Goal: Information Seeking & Learning: Learn about a topic

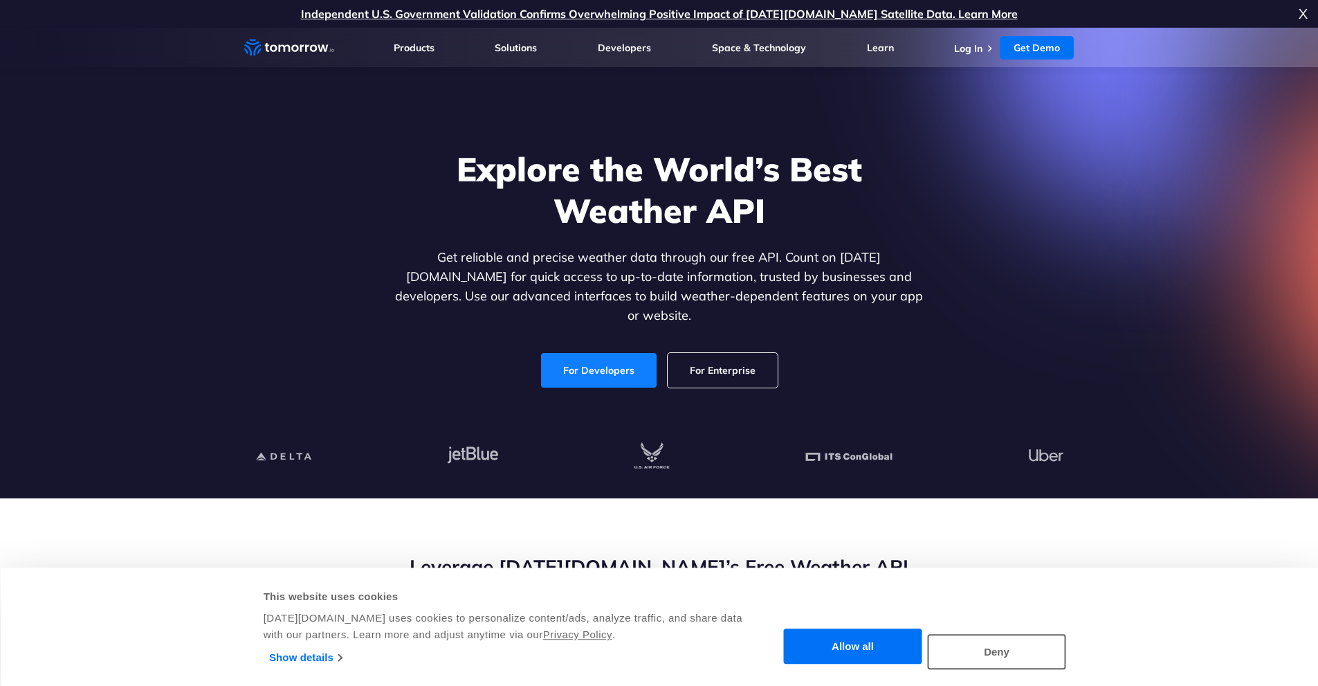
click at [597, 353] on link "For Developers" at bounding box center [599, 370] width 116 height 35
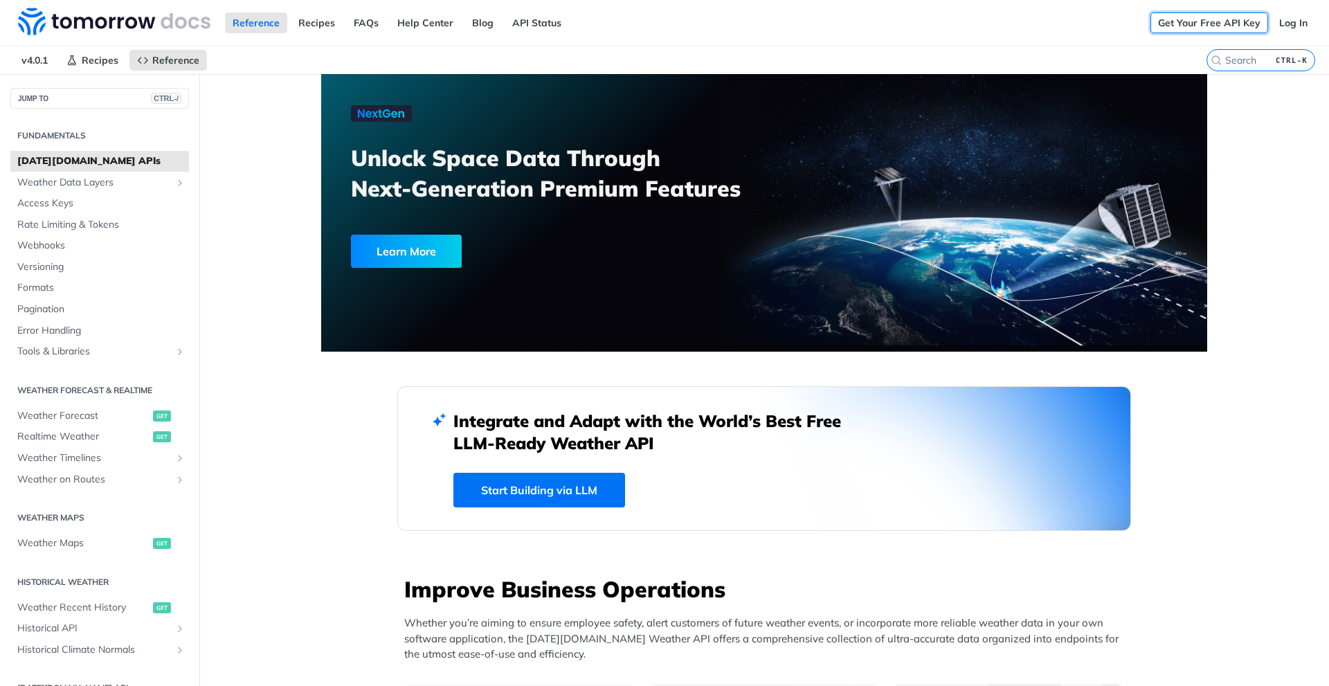
click at [1197, 23] on link "Get Your Free API Key" at bounding box center [1209, 22] width 118 height 21
click at [1284, 21] on link "Log In" at bounding box center [1293, 22] width 44 height 21
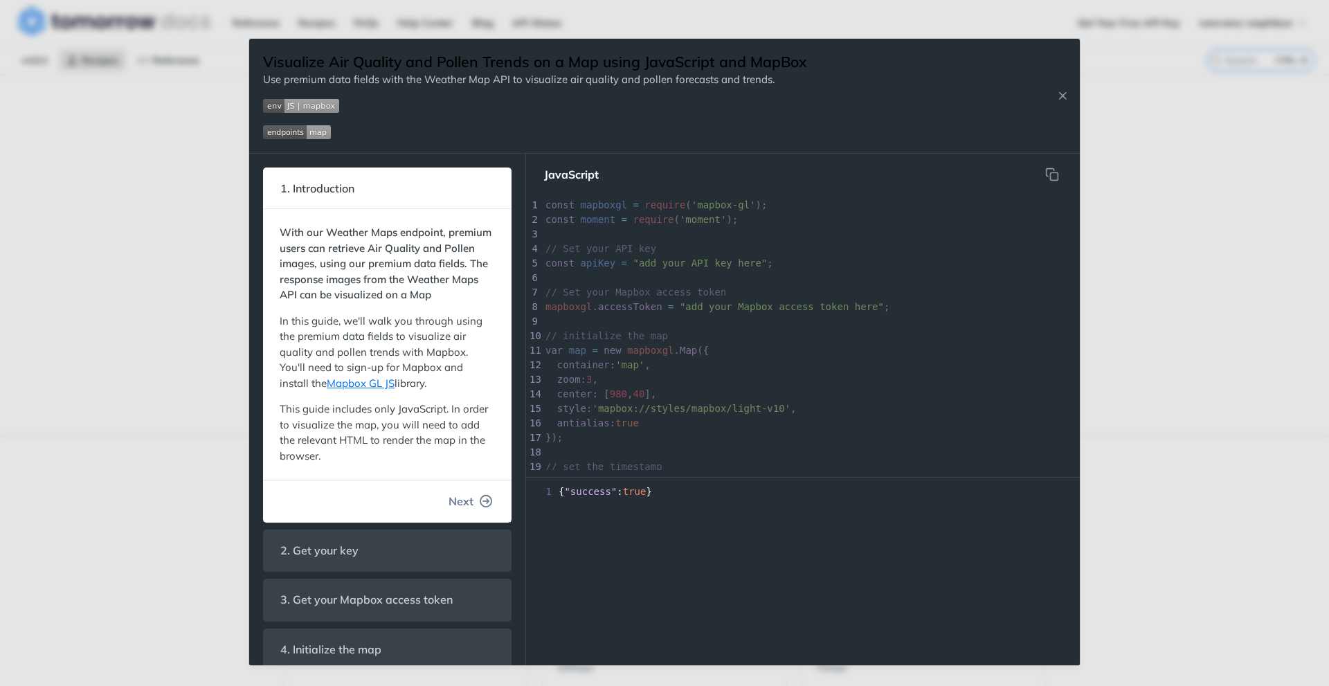
click at [466, 513] on button "Next" at bounding box center [470, 501] width 66 height 28
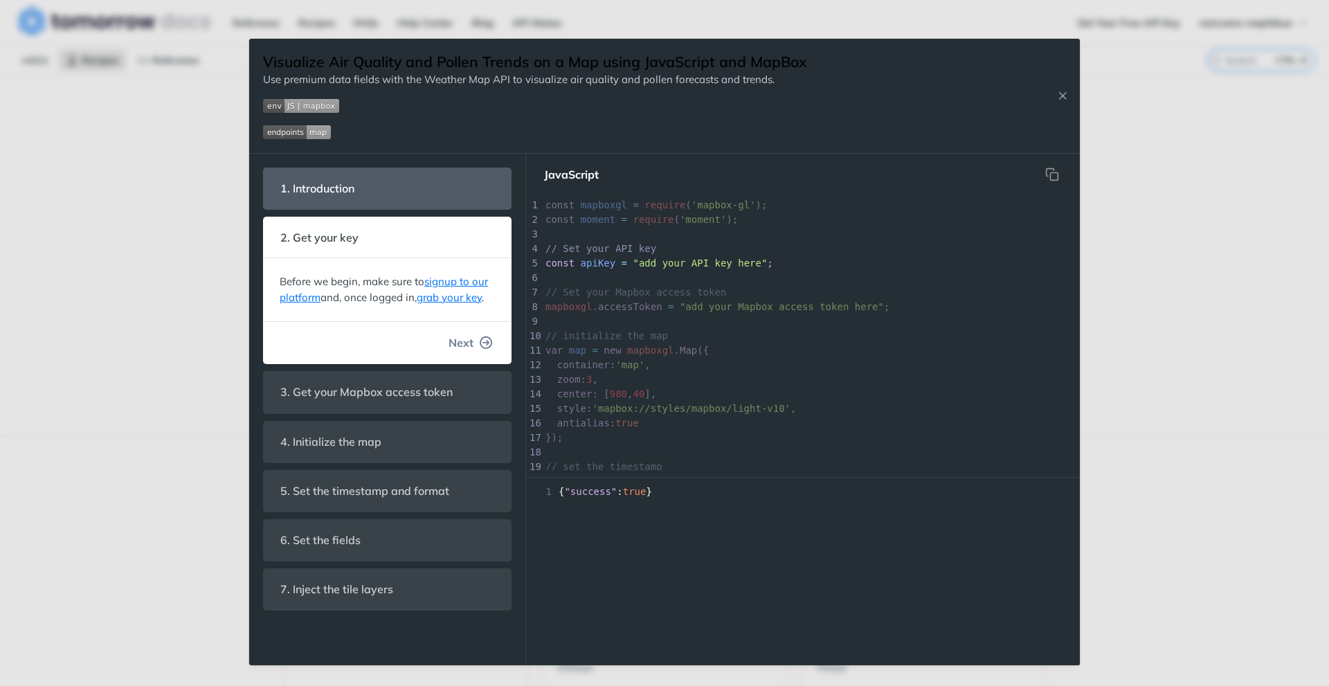
click at [482, 340] on icon "button" at bounding box center [486, 342] width 12 height 12
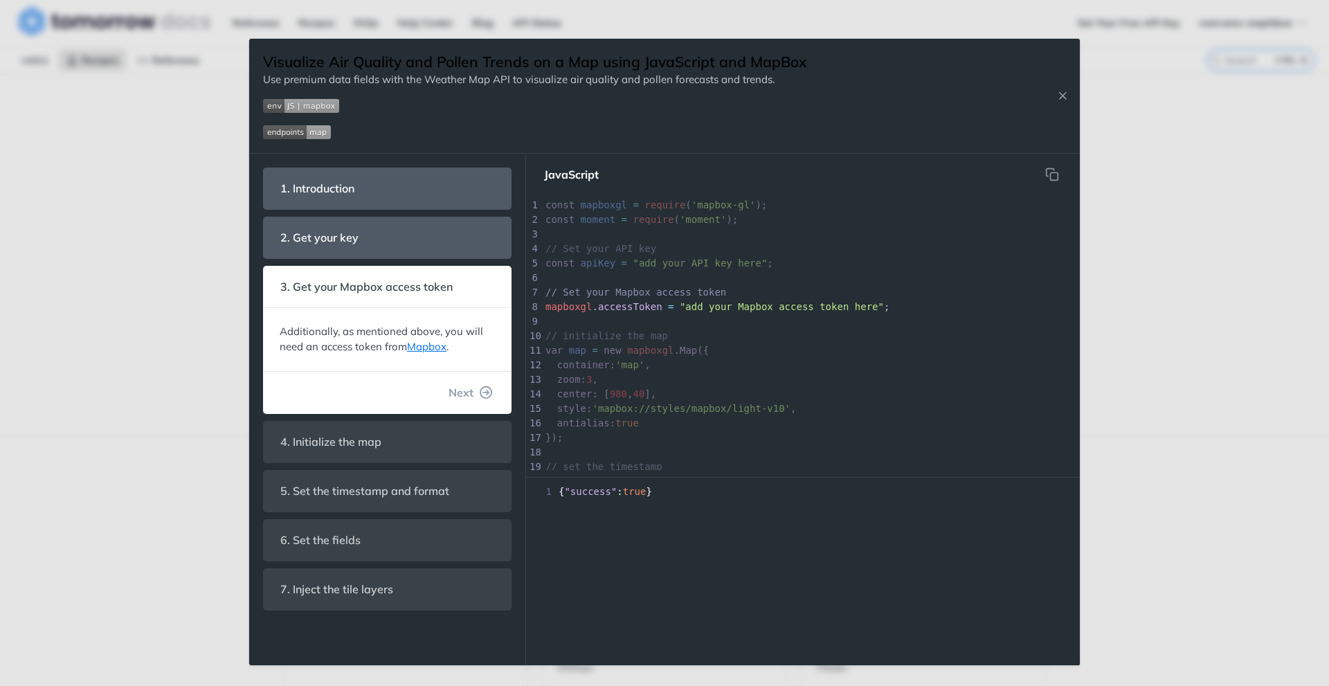
scroll to position [24, 0]
click at [480, 395] on icon "button" at bounding box center [486, 392] width 12 height 12
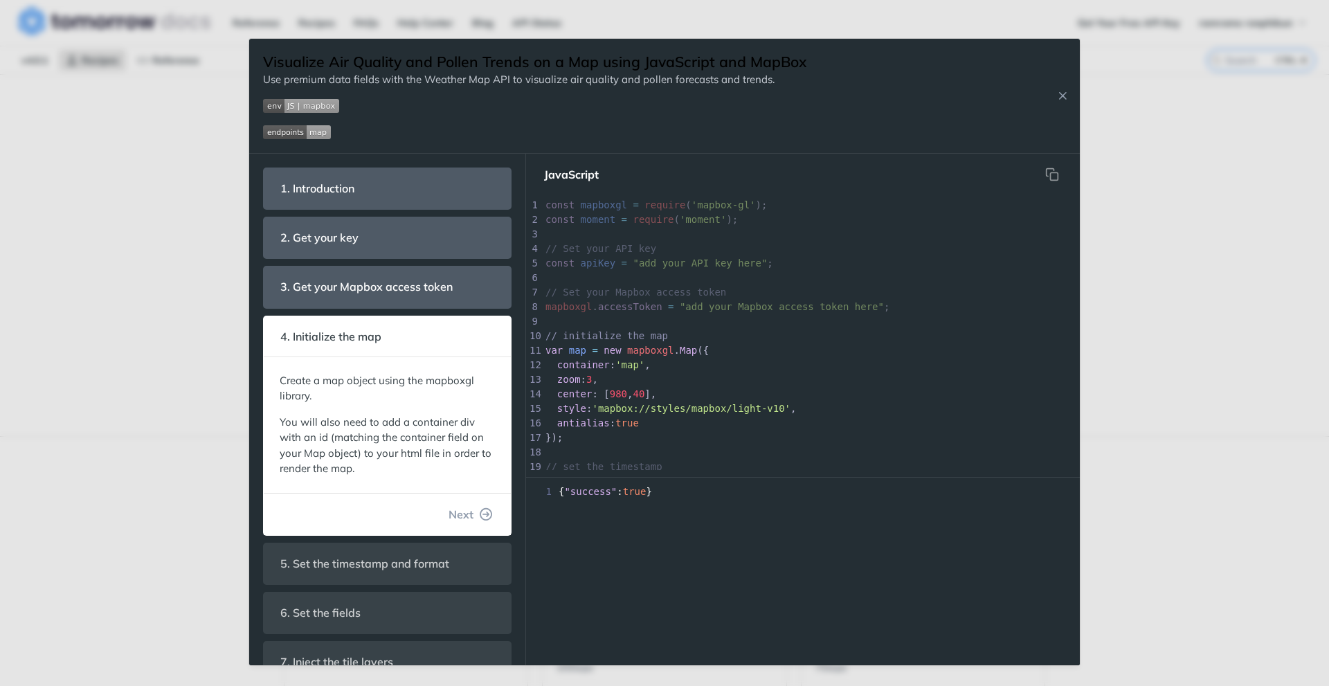
scroll to position [41, 0]
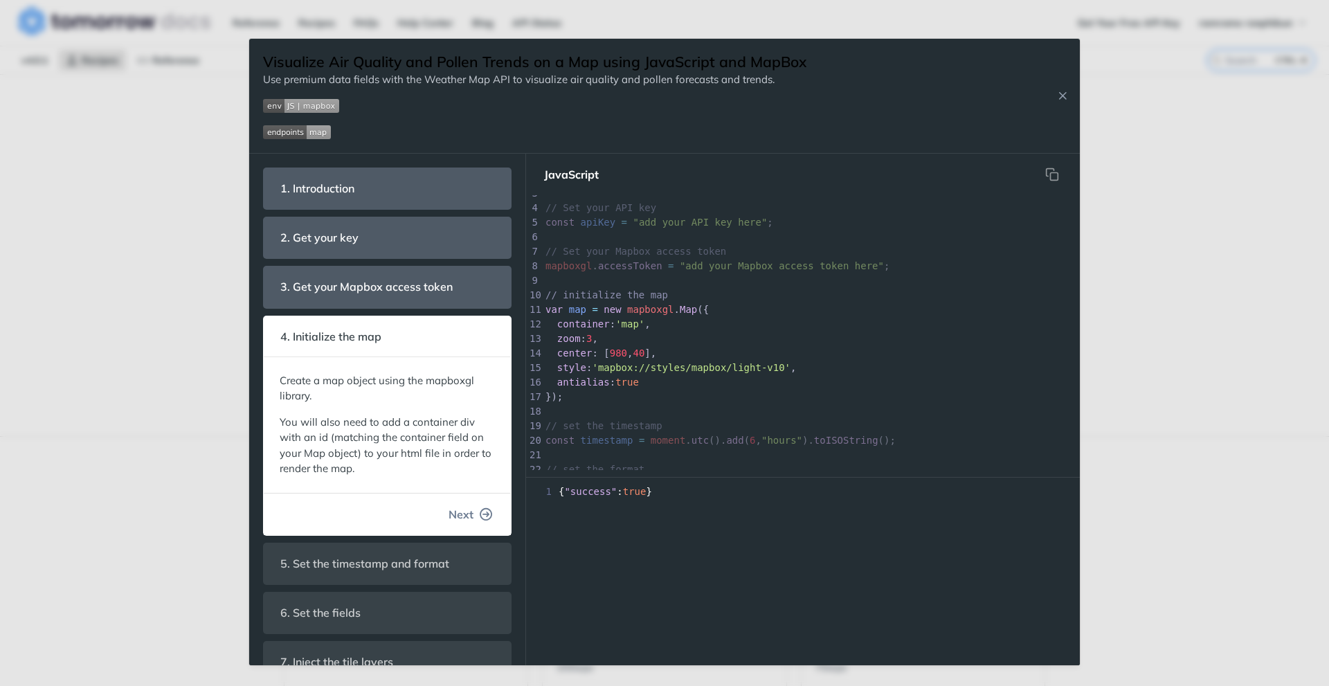
click at [480, 513] on icon "button" at bounding box center [486, 514] width 12 height 12
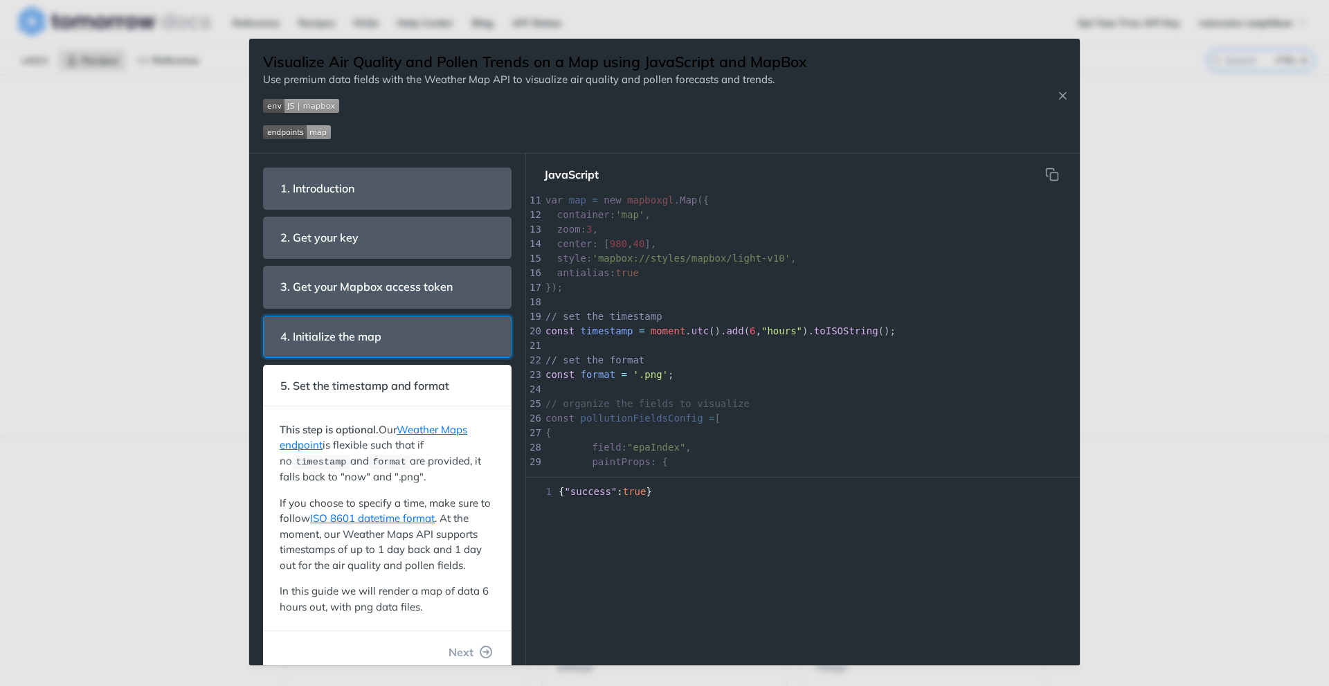
scroll to position [69, 0]
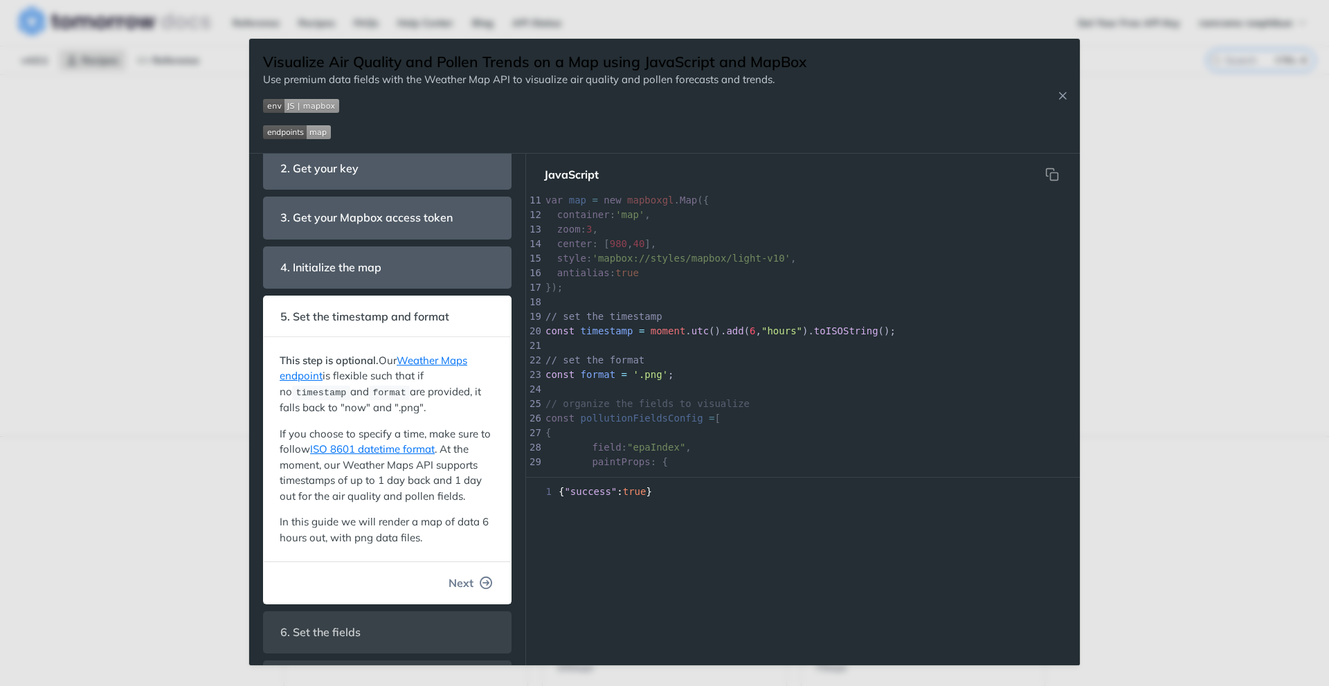
click at [469, 581] on button "Next" at bounding box center [470, 583] width 66 height 28
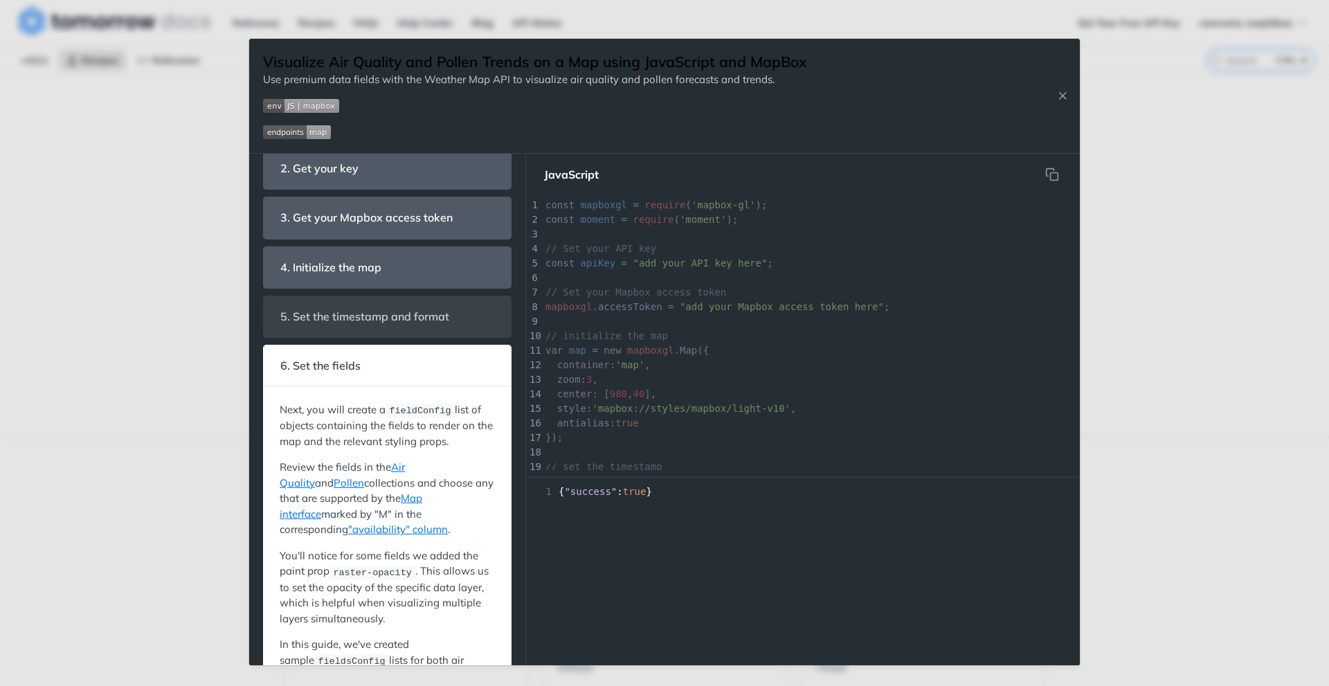
scroll to position [334, 0]
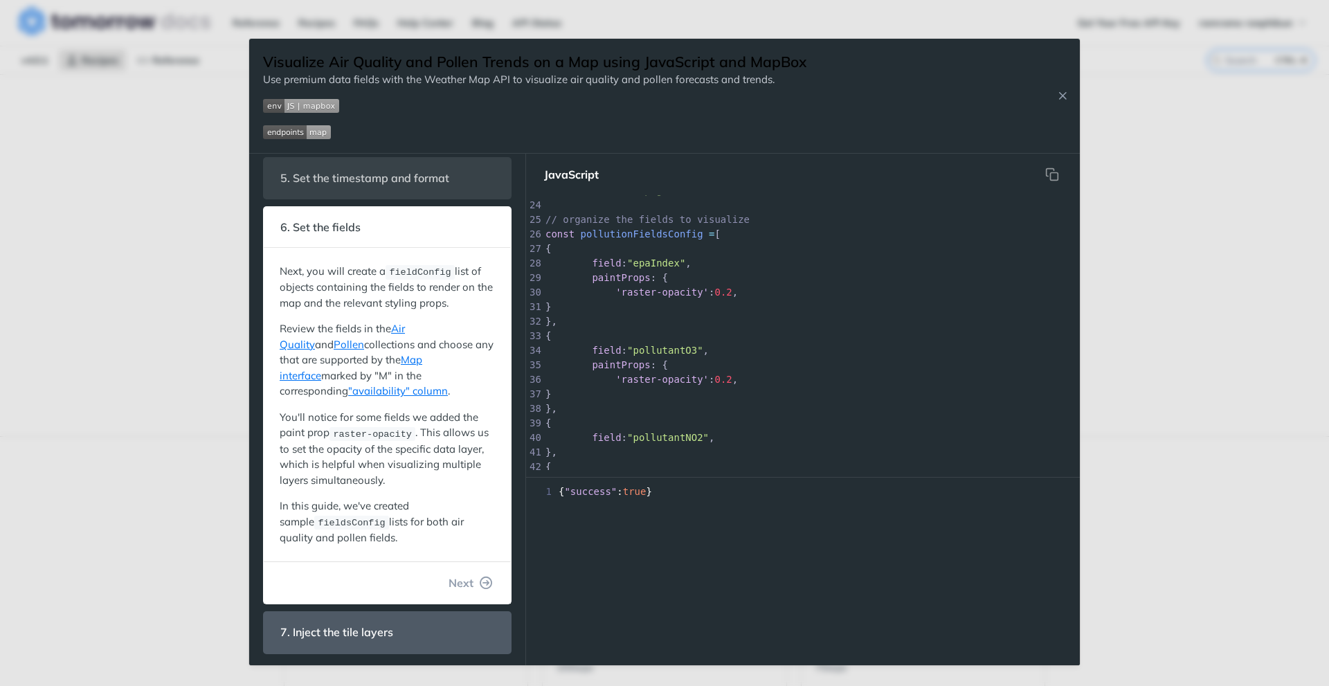
drag, startPoint x: 476, startPoint y: 581, endPoint x: 478, endPoint y: 565, distance: 16.1
click at [480, 579] on icon "button" at bounding box center [486, 583] width 12 height 12
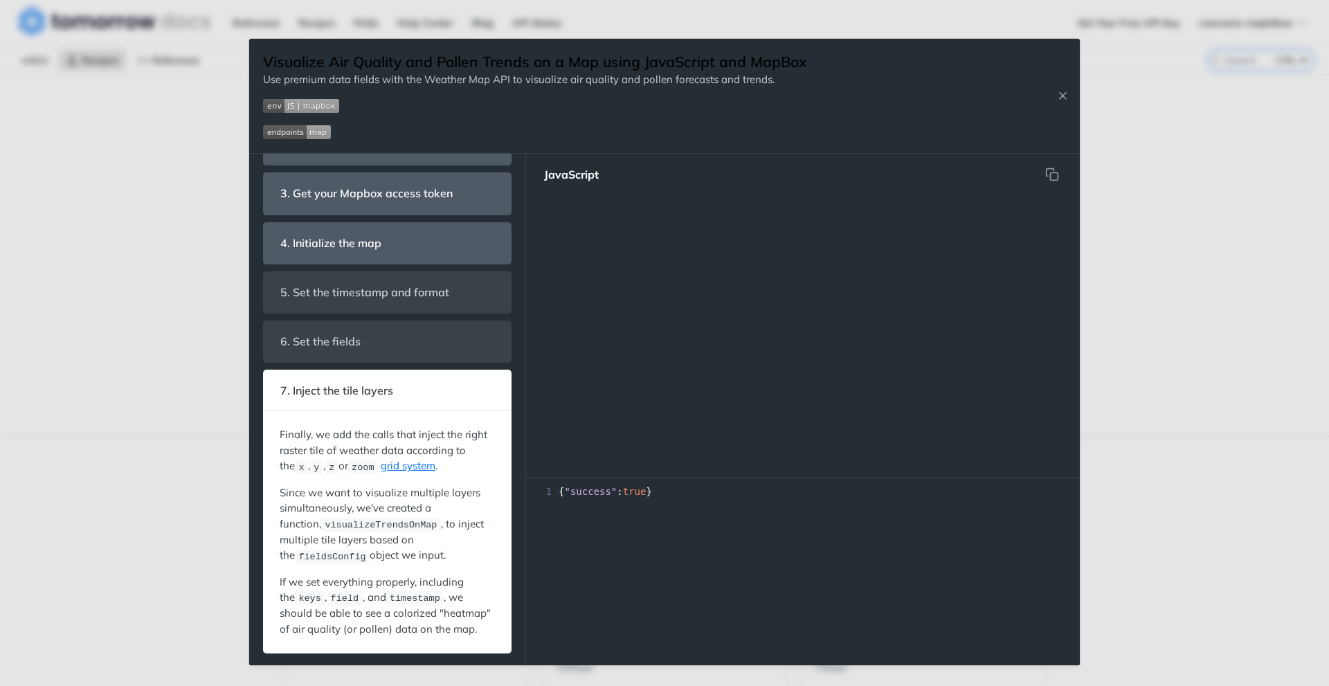
scroll to position [930, 0]
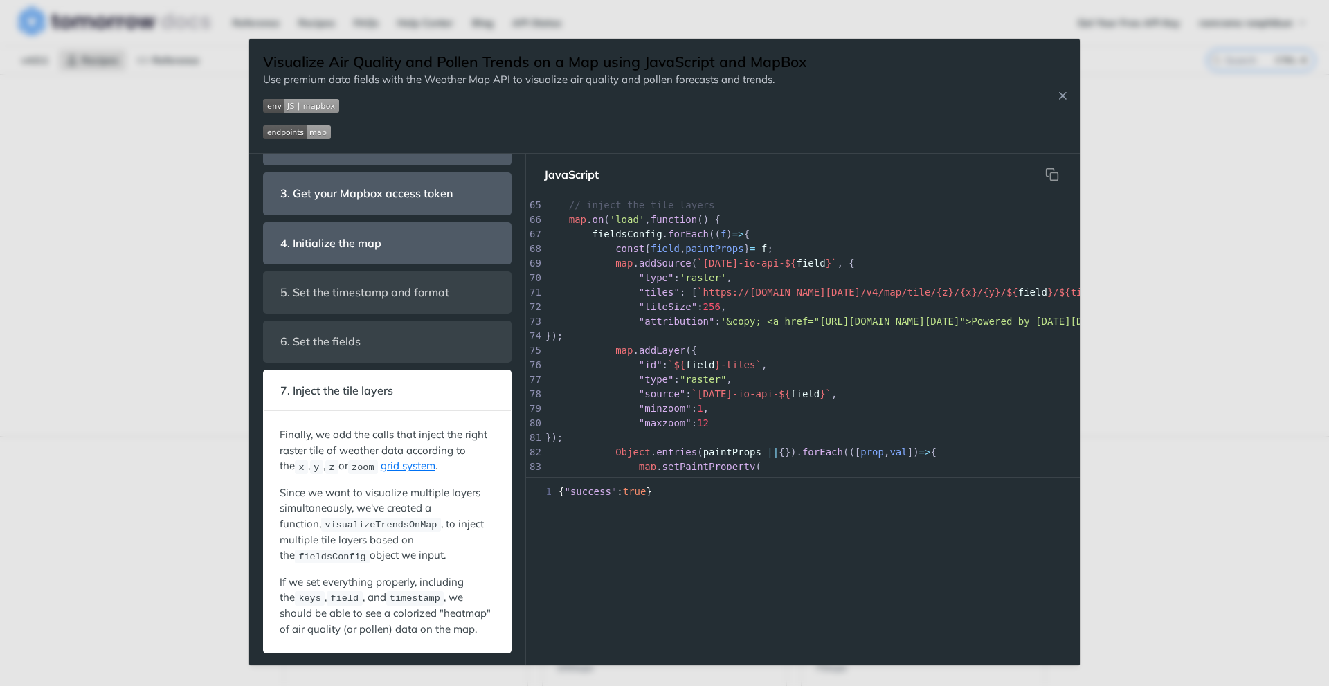
click at [617, 520] on div "1 { "success" : true }" at bounding box center [803, 574] width 554 height 181
click at [211, 371] on div "Jump to Content Reference Recipes FAQs Help Center Blog API Status Recipes Refe…" at bounding box center [664, 343] width 1329 height 686
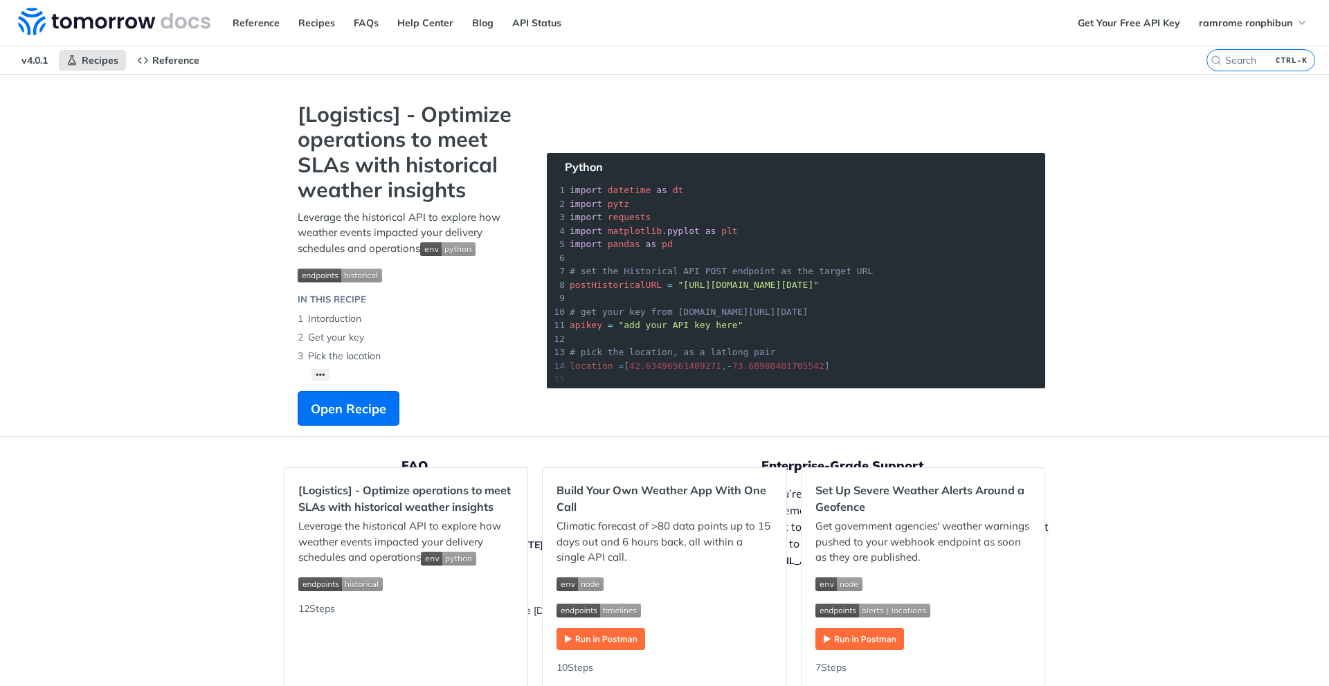
click at [460, 251] on img "Expand image" at bounding box center [447, 249] width 55 height 14
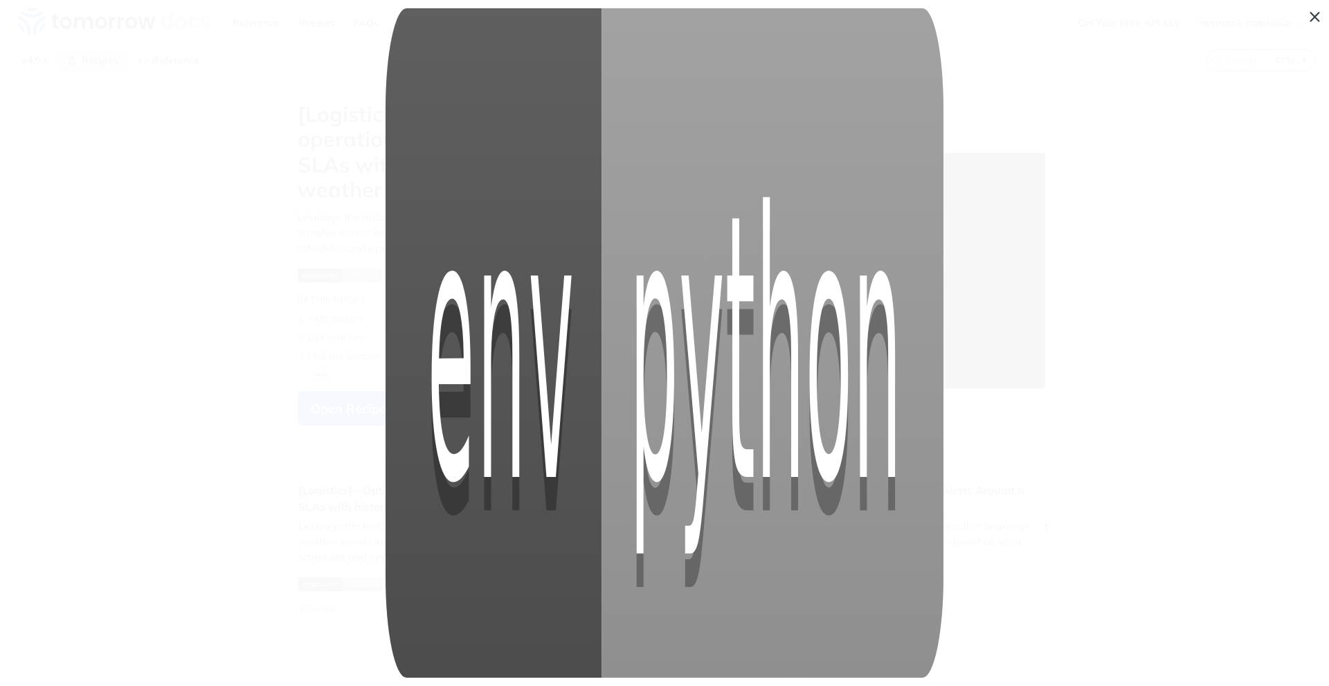
click at [460, 251] on img "Collapse image" at bounding box center [664, 342] width 558 height 669
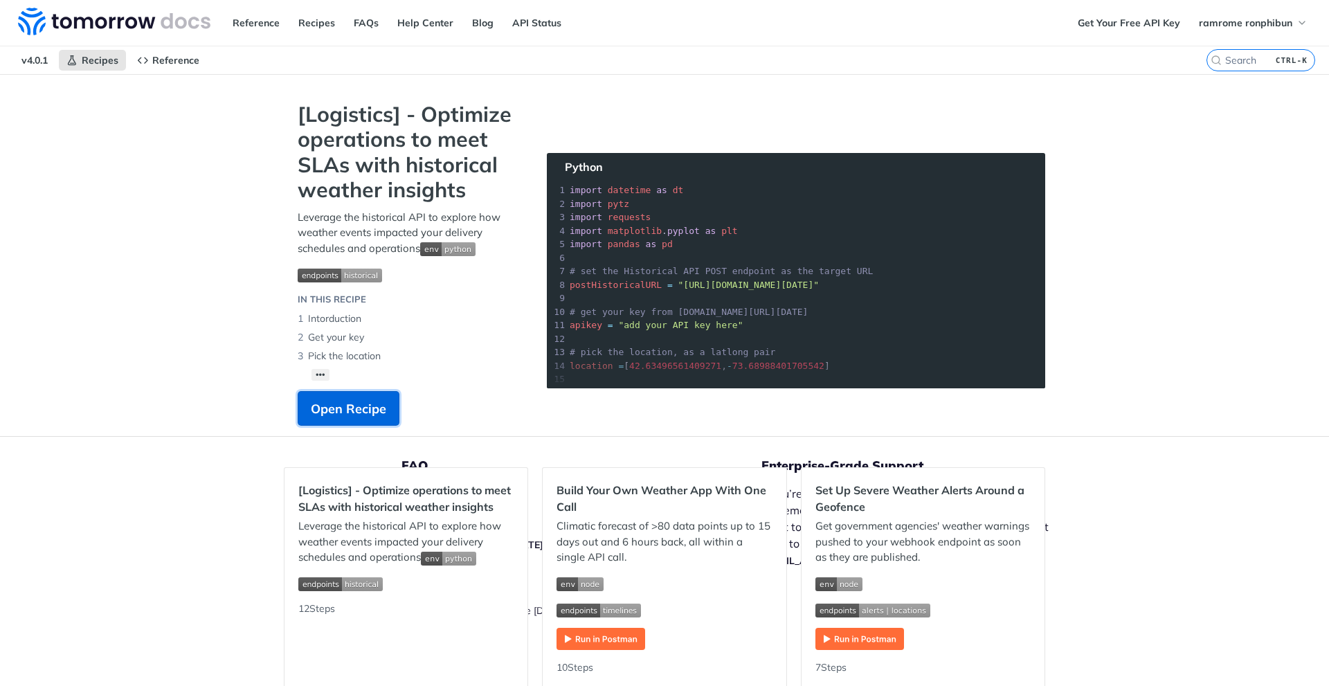
click at [337, 401] on span "Open Recipe" at bounding box center [348, 408] width 75 height 19
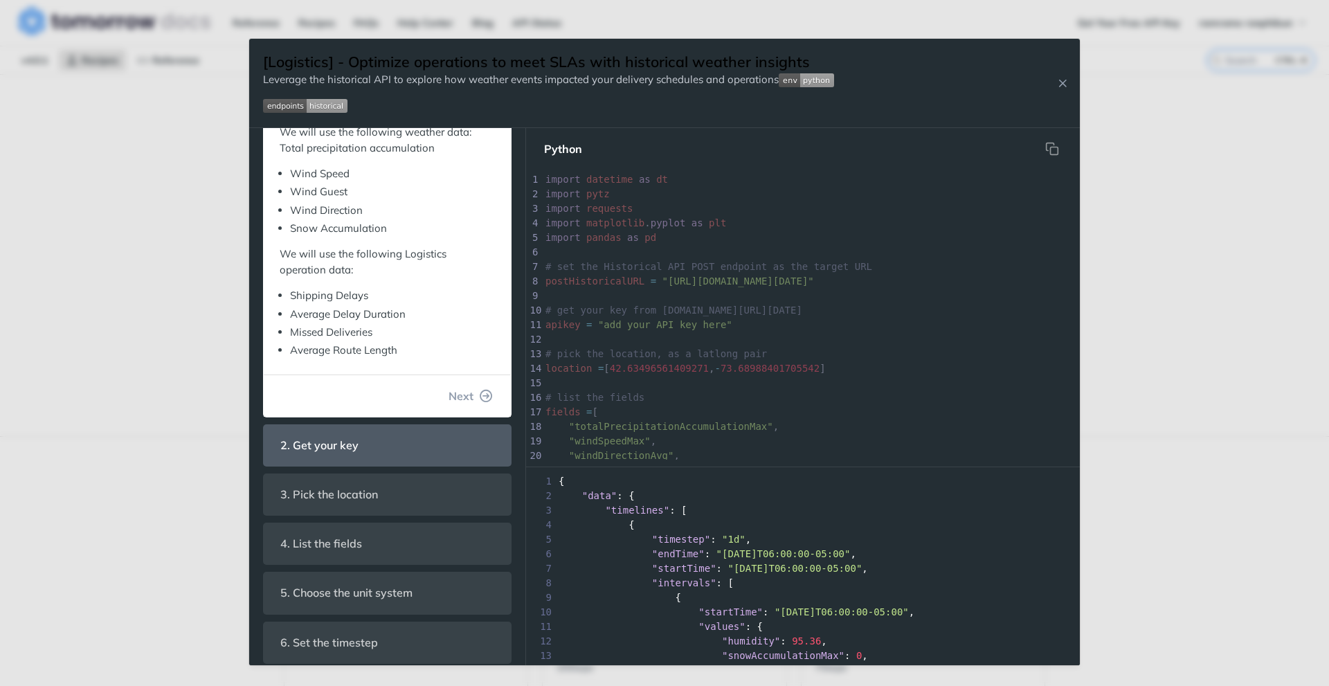
scroll to position [415, 0]
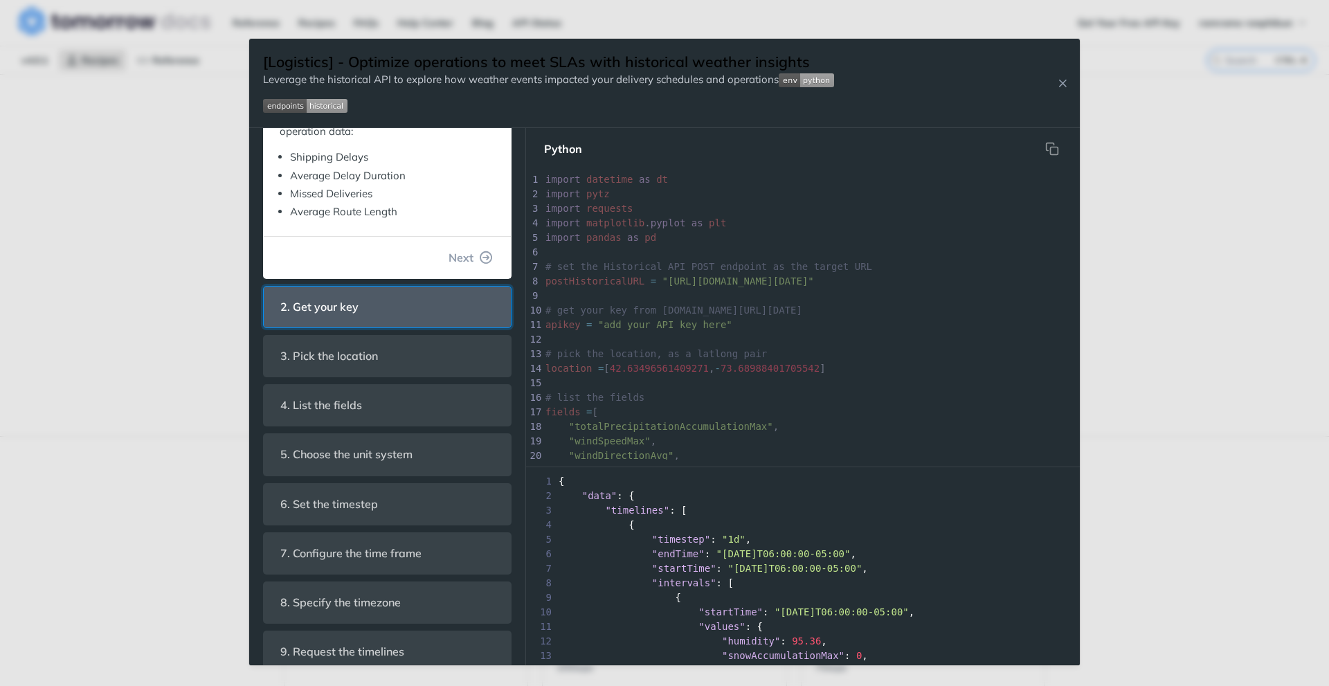
click at [363, 313] on span "2. Get your key" at bounding box center [320, 306] width 98 height 27
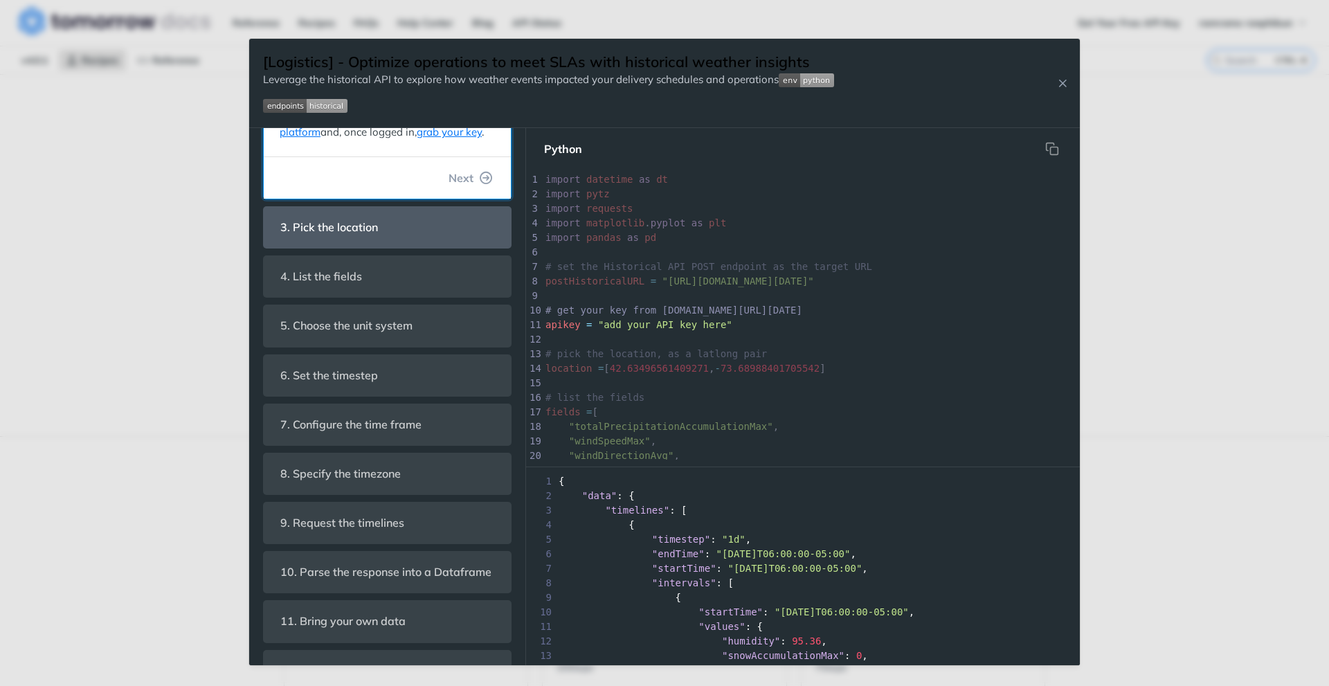
scroll to position [70, 0]
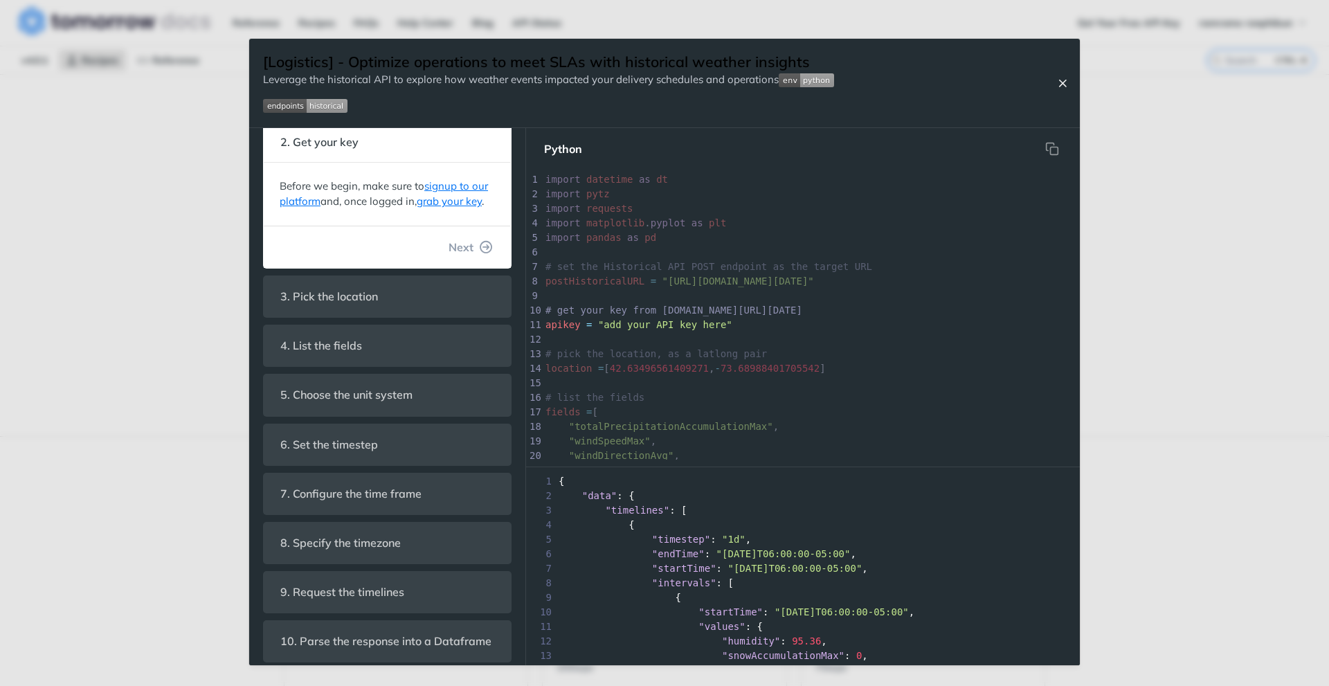
click at [1061, 85] on icon "Close Recipe" at bounding box center [1062, 83] width 12 height 12
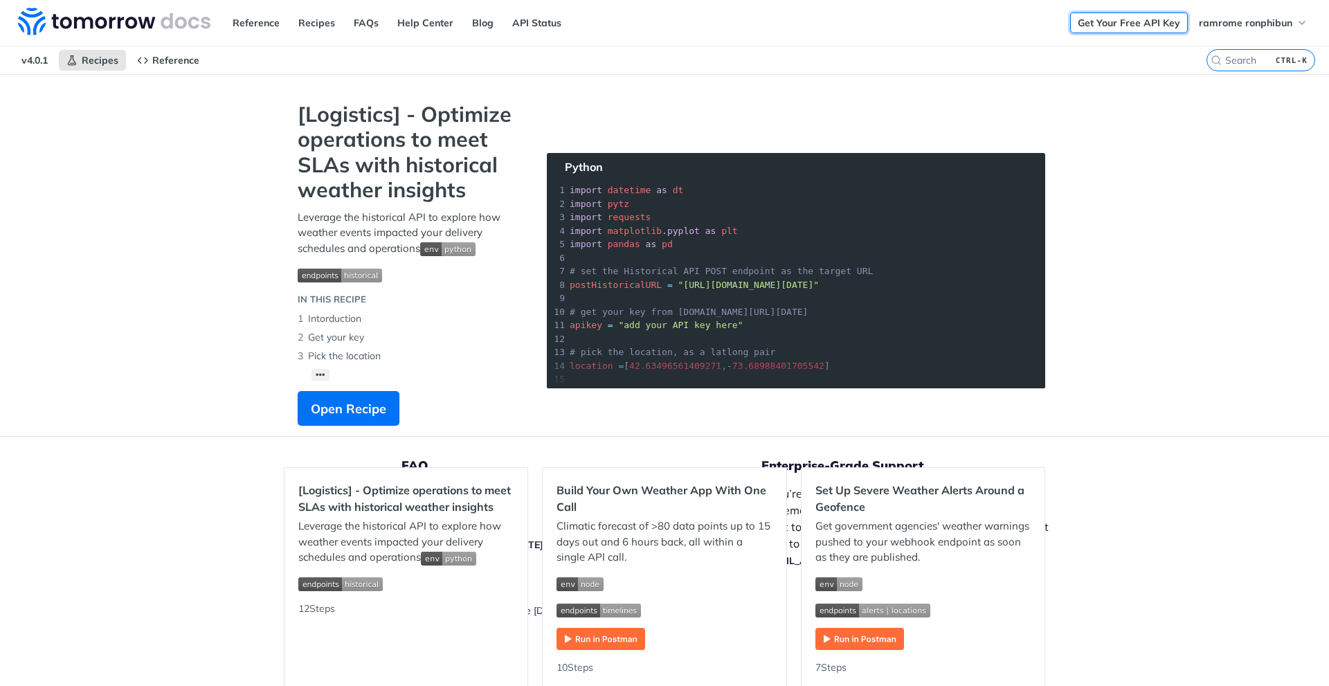
click at [1111, 23] on link "Get Your Free API Key" at bounding box center [1129, 22] width 118 height 21
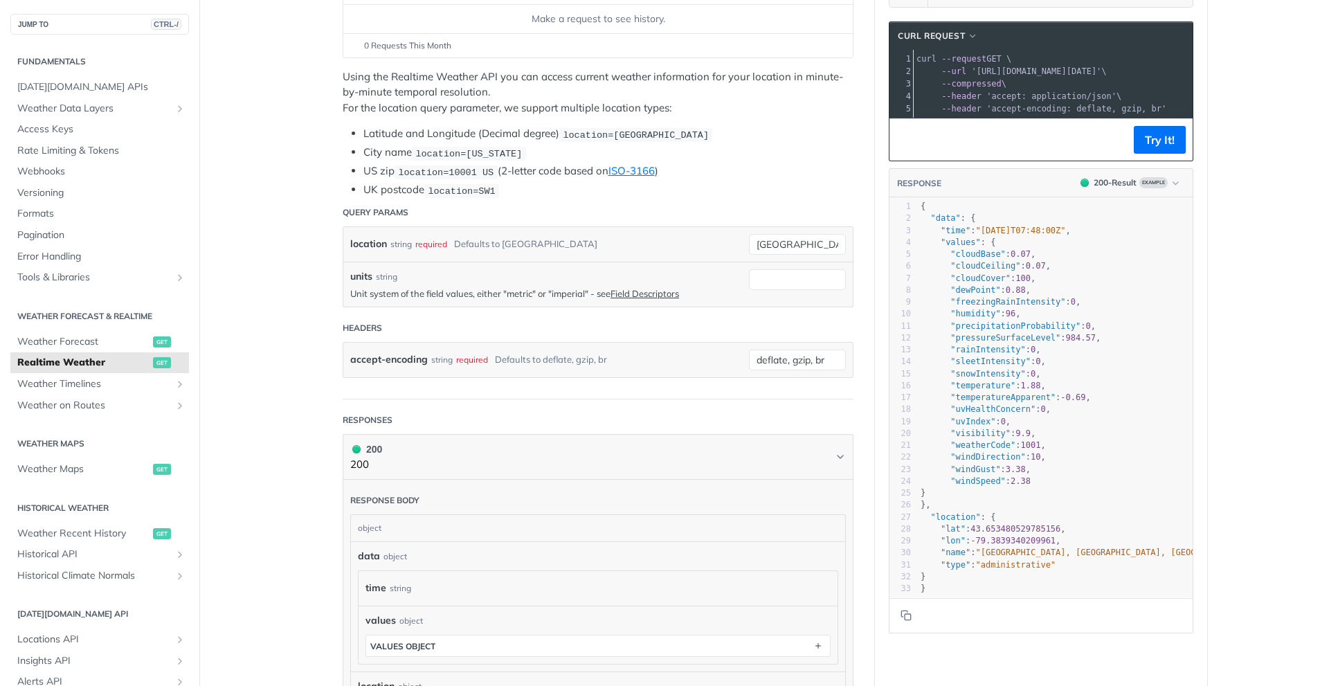
scroll to position [69, 0]
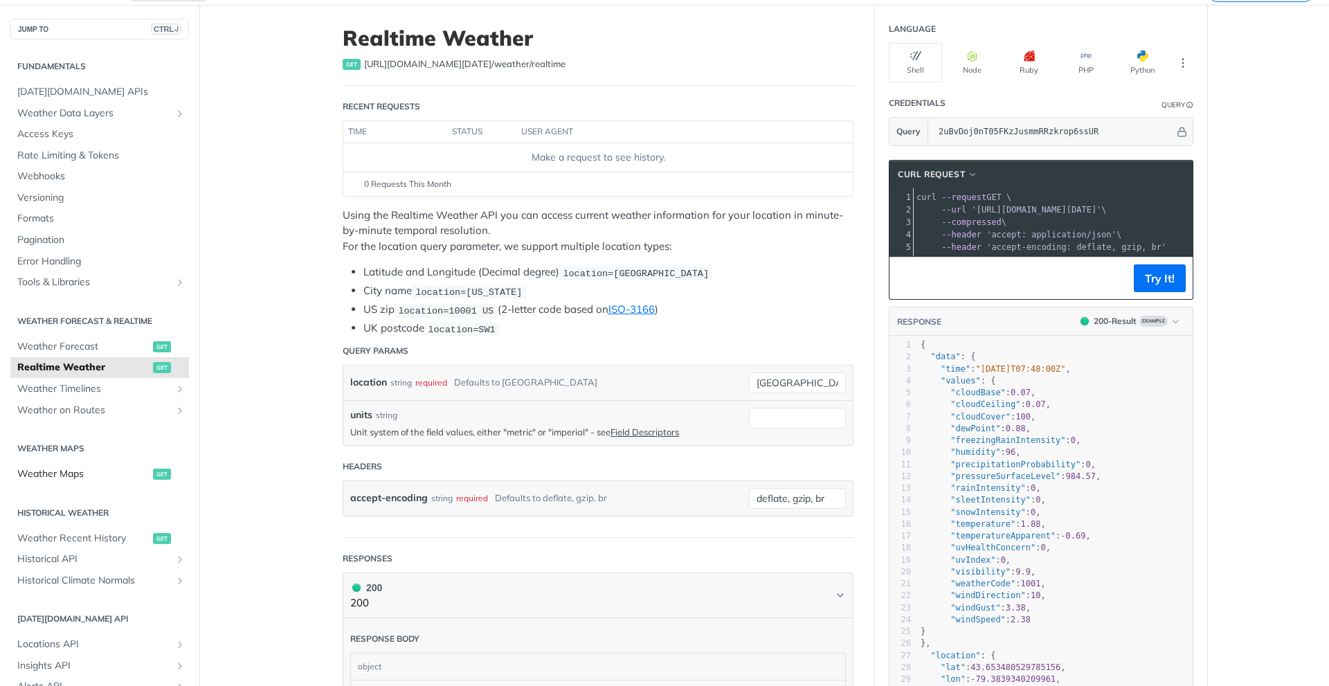
click at [69, 471] on span "Weather Maps" at bounding box center [83, 474] width 132 height 14
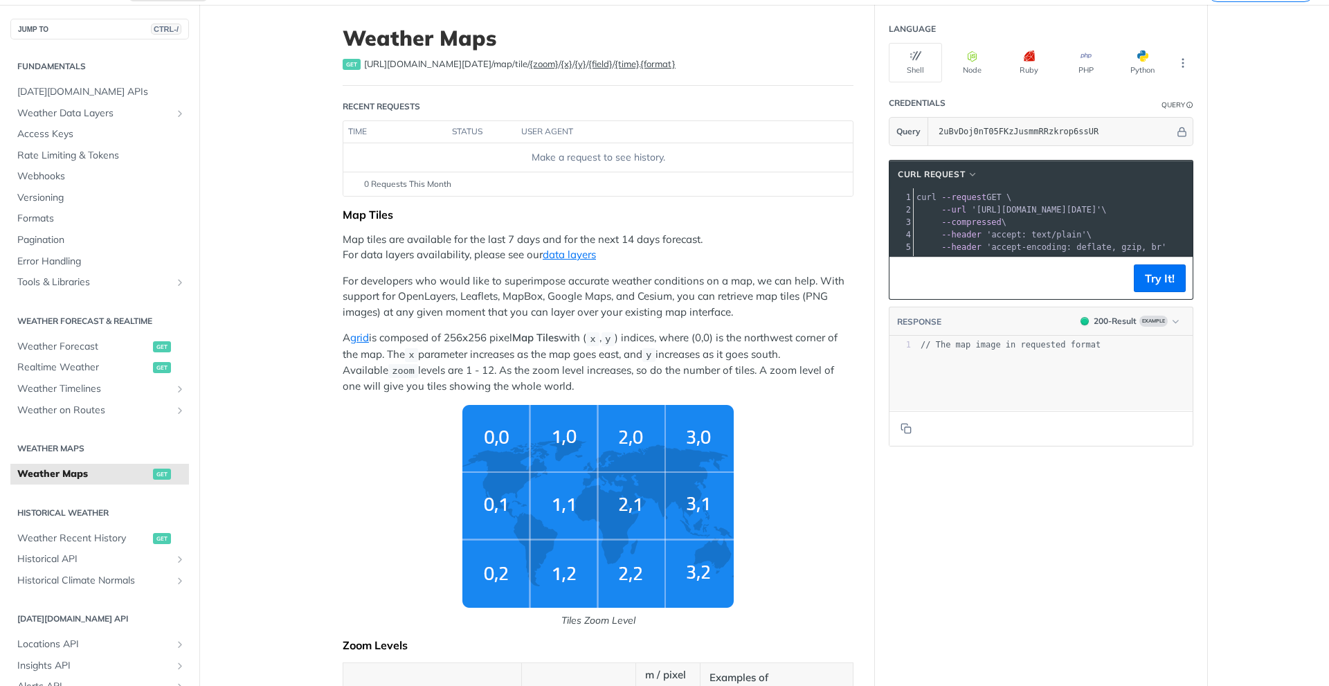
click at [694, 502] on img "Tiles Zoom Level" at bounding box center [597, 506] width 271 height 203
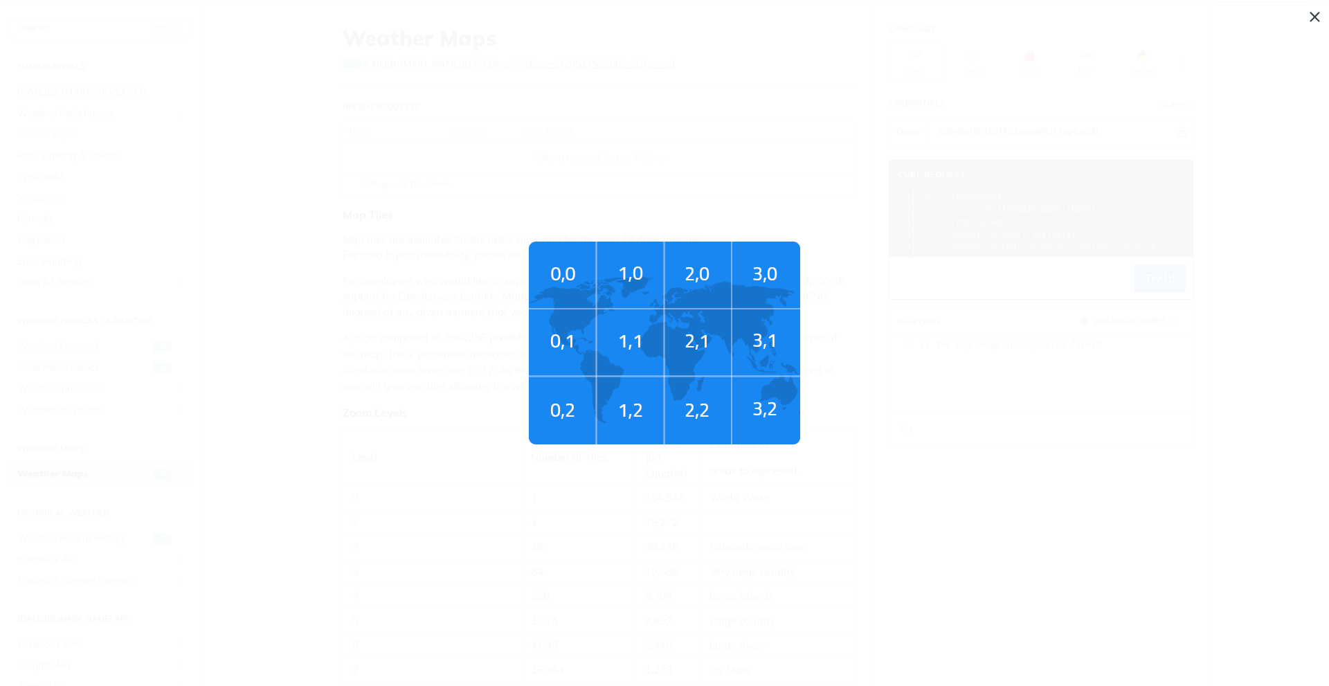
click at [770, 350] on img "Tiles Zoom Level" at bounding box center [664, 343] width 271 height 203
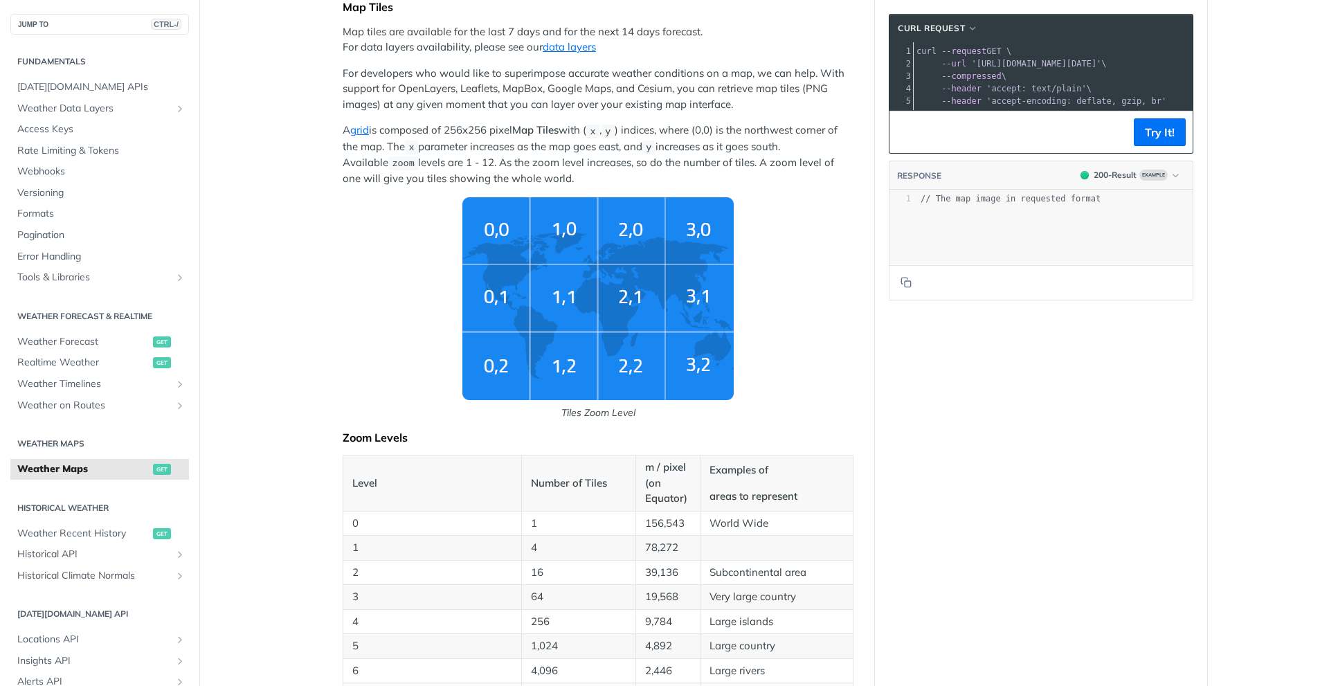
scroll to position [138, 0]
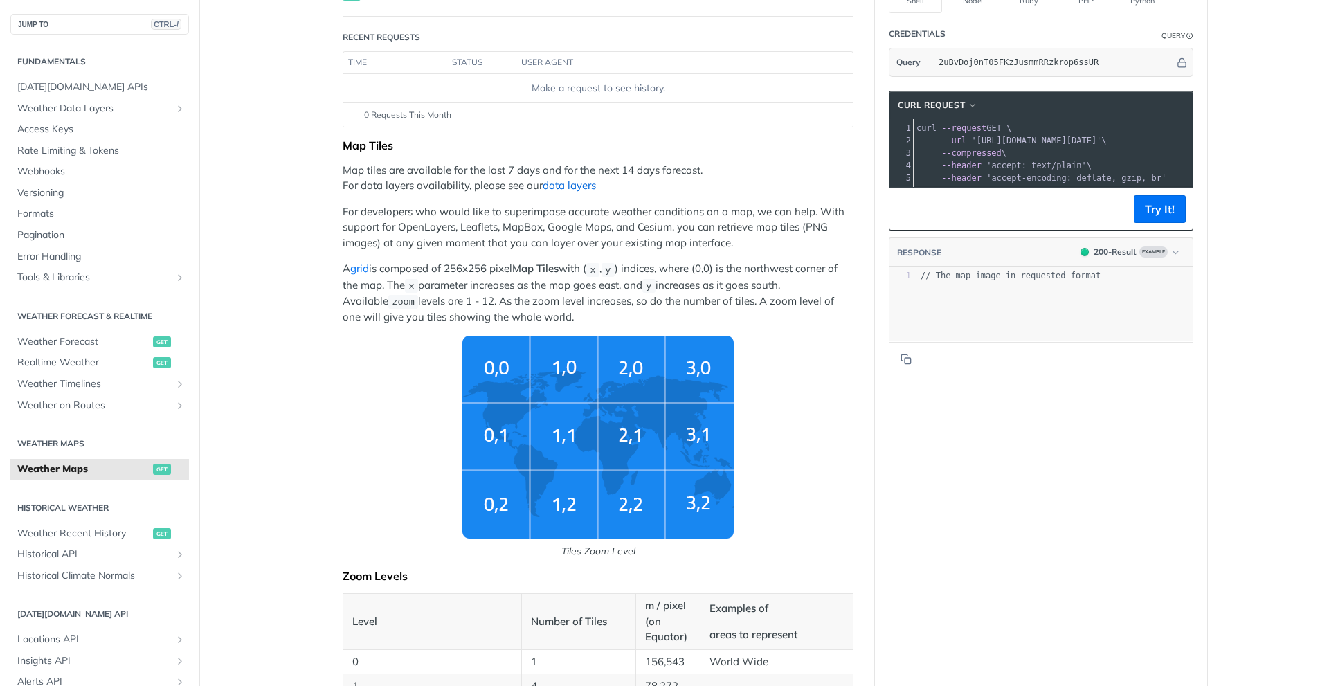
click at [570, 187] on link "data layers" at bounding box center [569, 185] width 53 height 13
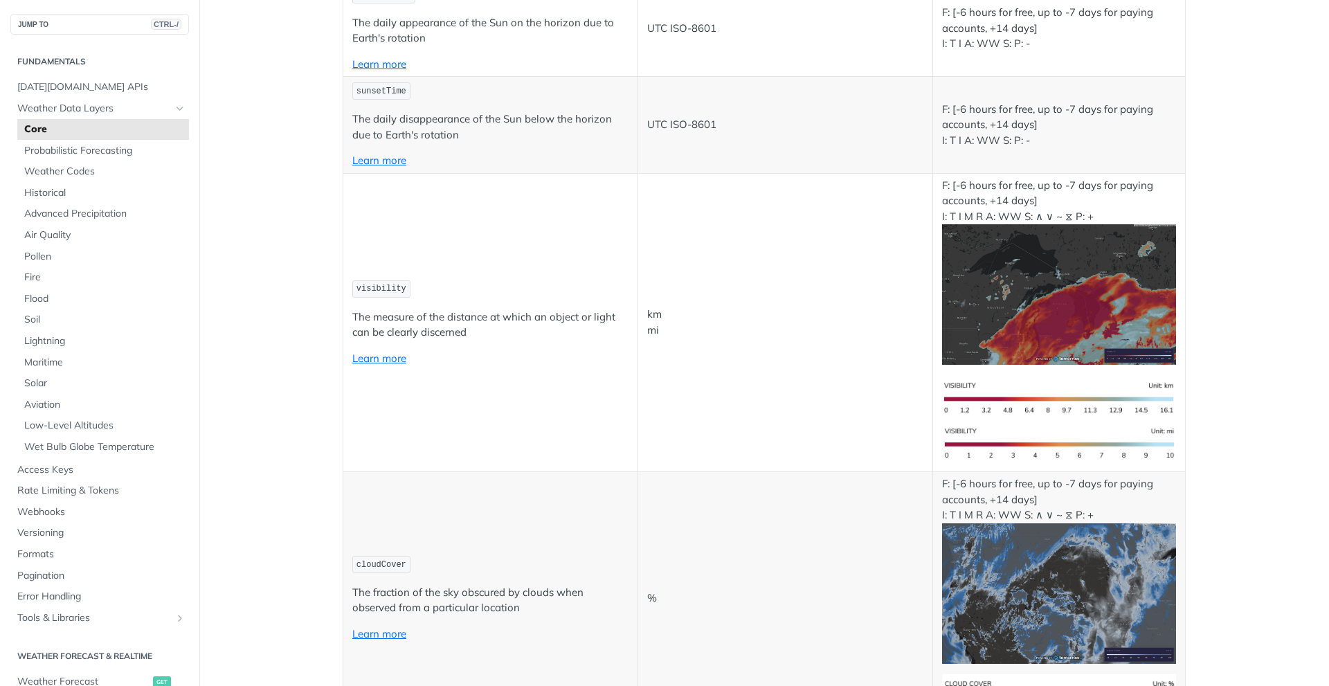
scroll to position [3045, 0]
